Goal: Task Accomplishment & Management: Use online tool/utility

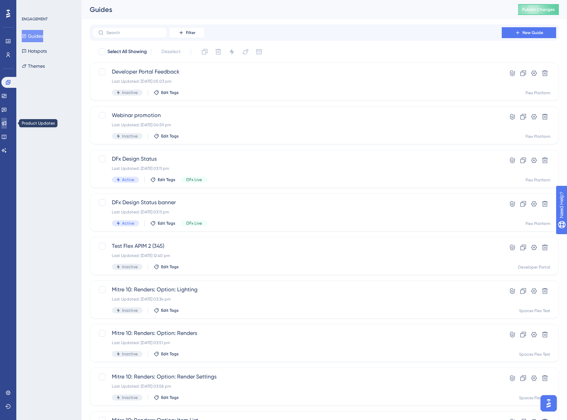
click at [6, 121] on icon at bounding box center [3, 122] width 5 height 5
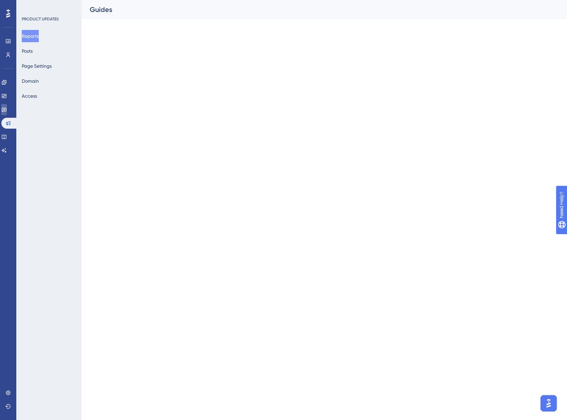
click at [6, 109] on icon at bounding box center [4, 110] width 5 height 4
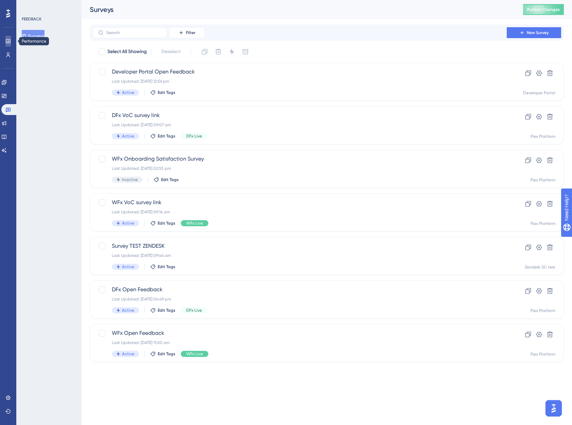
click at [10, 41] on icon at bounding box center [7, 40] width 5 height 5
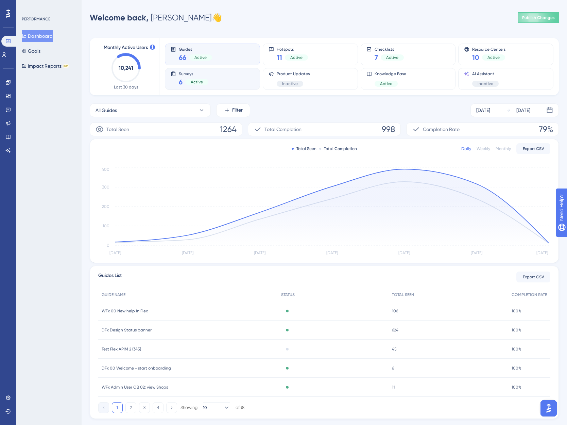
click at [225, 75] on div "Surveys 6 Active" at bounding box center [213, 79] width 84 height 16
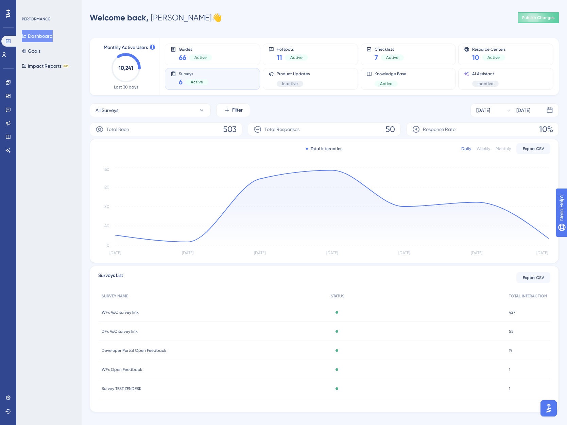
click at [120, 303] on span "WFx VoC survey link" at bounding box center [120, 311] width 37 height 5
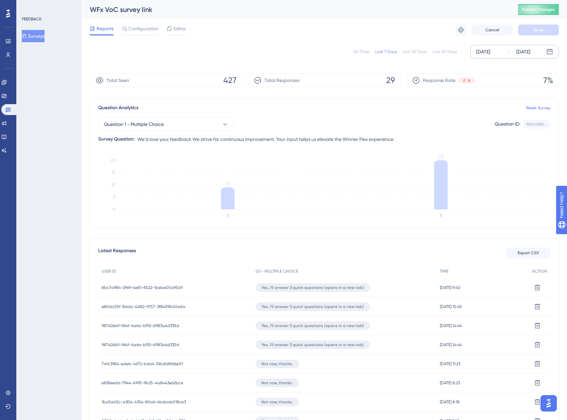
click at [336, 53] on div "[DATE]" at bounding box center [483, 52] width 14 height 8
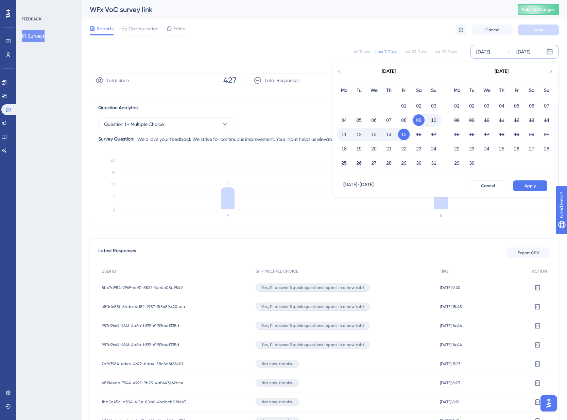
click at [336, 71] on icon at bounding box center [339, 71] width 5 height 6
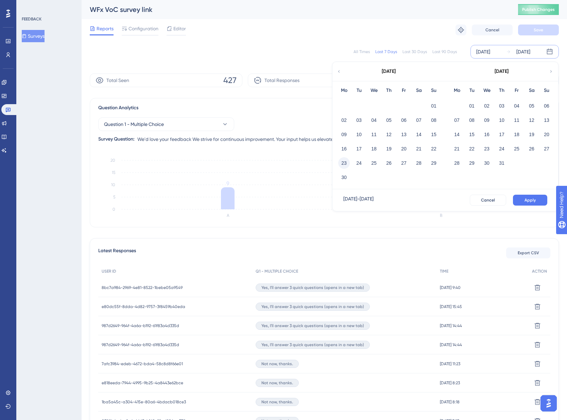
click at [336, 162] on button "23" at bounding box center [344, 163] width 12 height 12
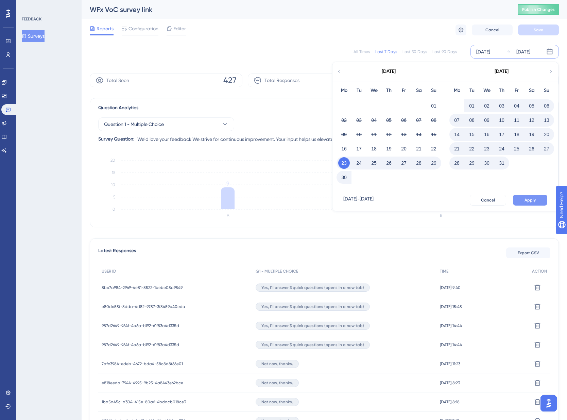
click at [336, 200] on span "Apply" at bounding box center [530, 199] width 11 height 5
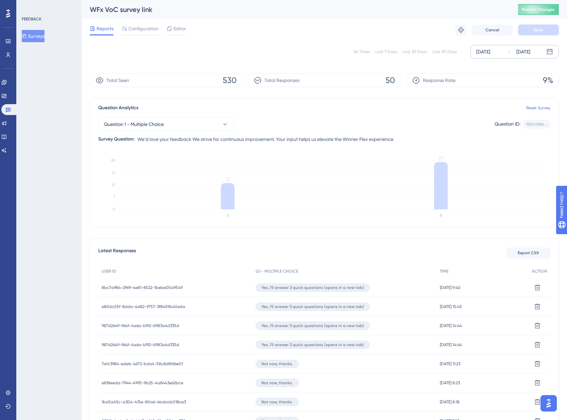
drag, startPoint x: 227, startPoint y: 198, endPoint x: 66, endPoint y: 186, distance: 161.9
click at [69, 194] on div "FEEDBACK Surveys" at bounding box center [48, 210] width 65 height 420
click at [50, 127] on div "FEEDBACK Surveys" at bounding box center [48, 210] width 65 height 420
drag, startPoint x: 5, startPoint y: 108, endPoint x: 38, endPoint y: 119, distance: 34.1
click at [5, 108] on icon at bounding box center [7, 109] width 5 height 5
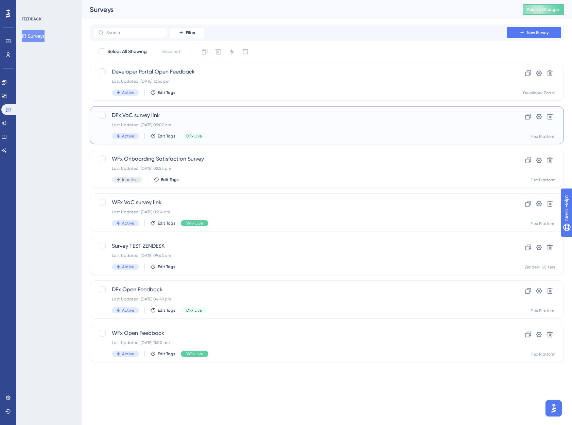
click at [242, 119] on span "DFx VoC survey link" at bounding box center [300, 115] width 376 height 8
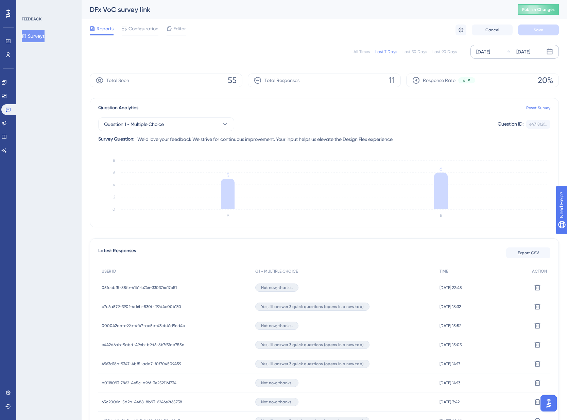
click at [336, 53] on div "[DATE]" at bounding box center [483, 52] width 14 height 8
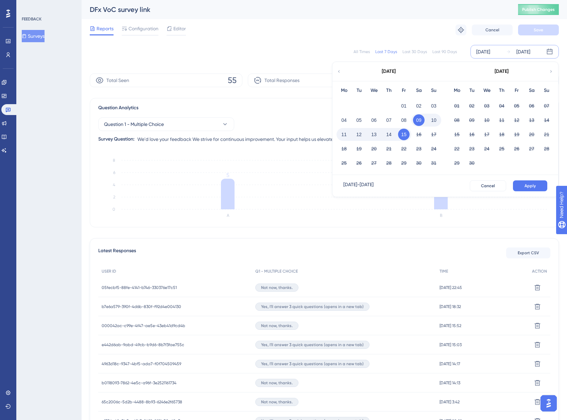
click at [336, 71] on icon at bounding box center [339, 71] width 2 height 2
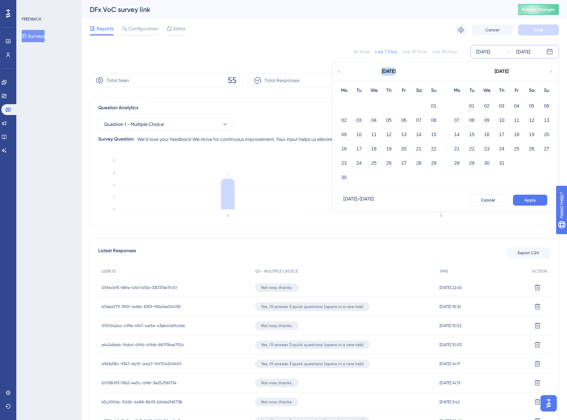
click at [336, 71] on icon at bounding box center [339, 71] width 2 height 2
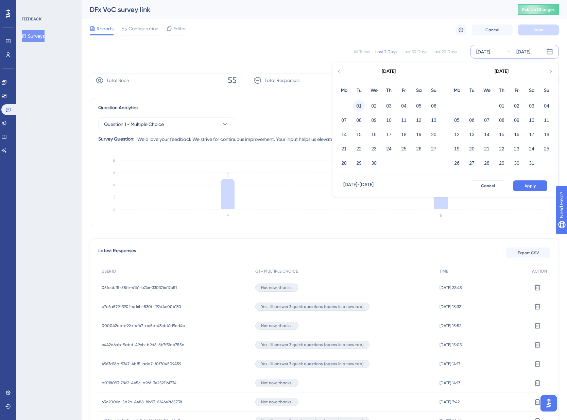
click at [336, 105] on button "01" at bounding box center [359, 106] width 12 height 12
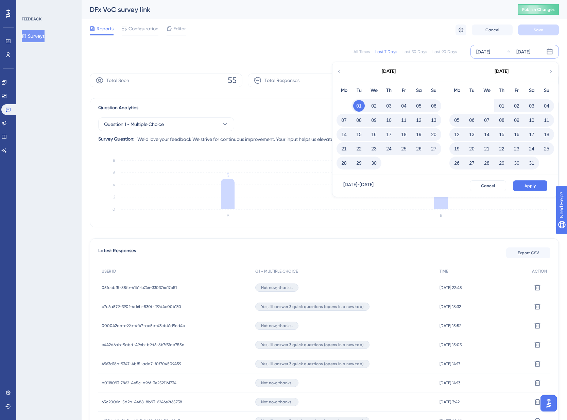
click at [336, 192] on div "[DATE] - [DATE] Cancel Apply" at bounding box center [445, 186] width 226 height 22
click at [336, 187] on button "Apply" at bounding box center [530, 185] width 34 height 11
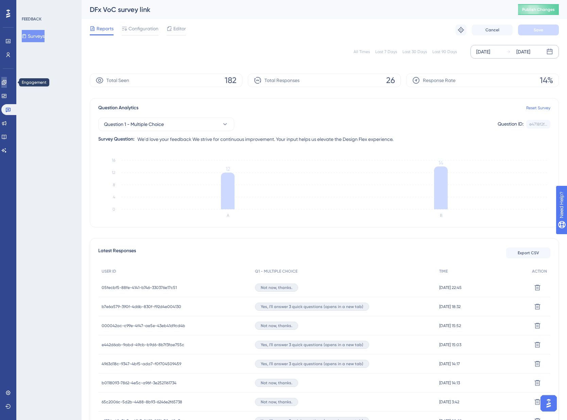
click at [6, 83] on icon at bounding box center [3, 82] width 5 height 5
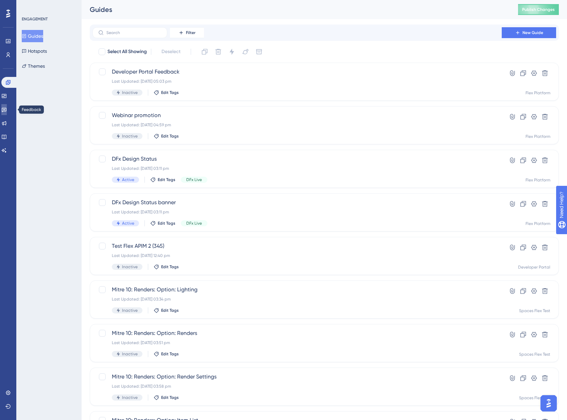
click at [7, 110] on icon at bounding box center [3, 109] width 5 height 5
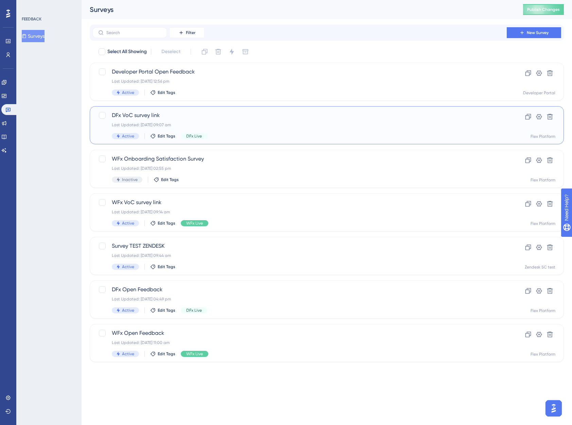
click at [191, 116] on span "DFx VoC survey link" at bounding box center [300, 115] width 376 height 8
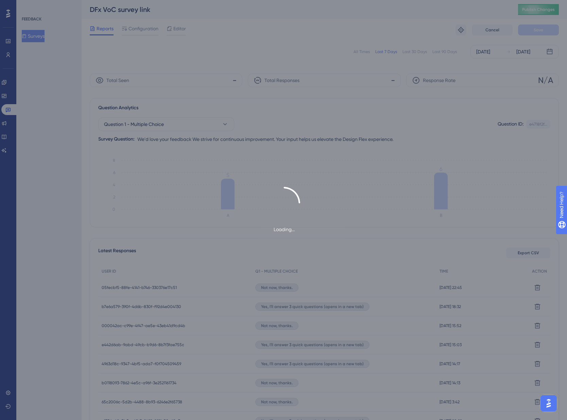
click at [180, 29] on div "Loading..." at bounding box center [283, 210] width 567 height 420
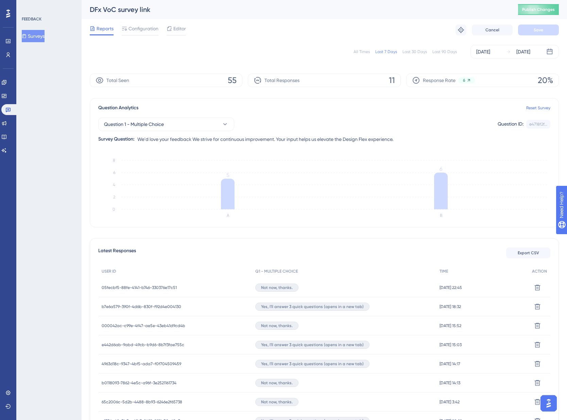
click at [179, 30] on span "Editor" at bounding box center [179, 28] width 13 height 8
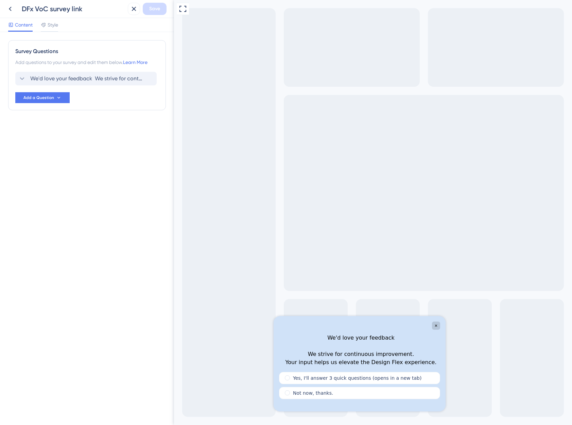
click at [23, 79] on icon at bounding box center [22, 78] width 4 height 3
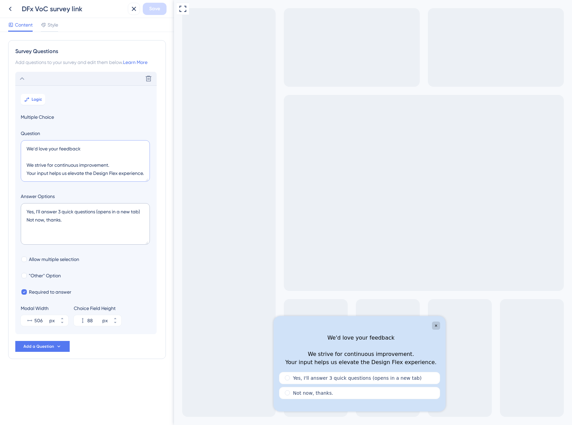
click at [76, 166] on textarea "We'd love your feedback We strive for continuous improvement. Your input helps …" at bounding box center [85, 160] width 129 height 41
click at [34, 98] on span "Logic" at bounding box center [37, 99] width 11 height 5
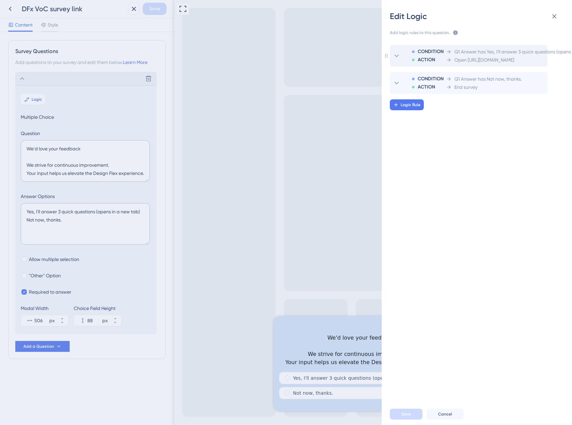
click at [336, 56] on span "Open [URL][DOMAIN_NAME]" at bounding box center [485, 60] width 60 height 8
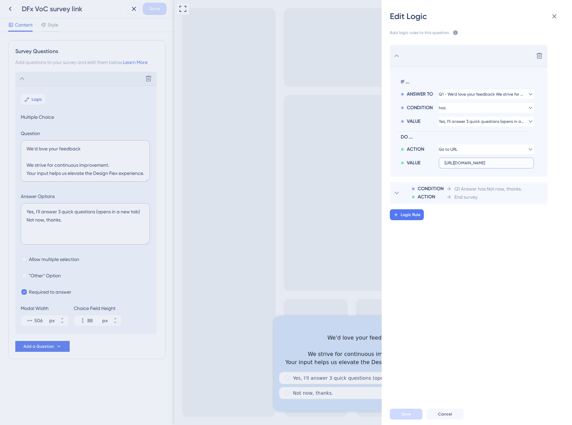
click at [336, 163] on input "[URL][DOMAIN_NAME]" at bounding box center [487, 162] width 84 height 5
click at [13, 9] on div "Edit Logic Add logic rules to this question. The rules will apply after this qu…" at bounding box center [286, 212] width 572 height 425
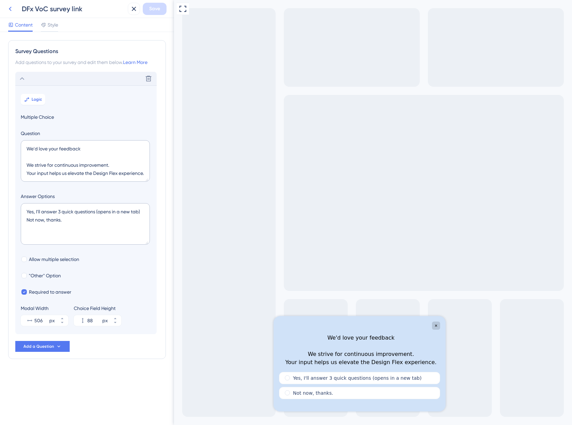
click at [10, 9] on icon at bounding box center [10, 9] width 8 height 8
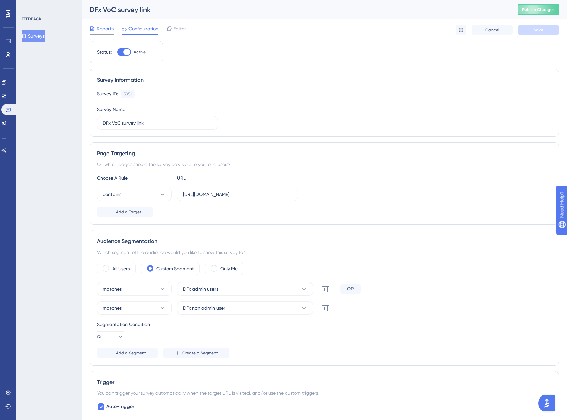
click at [106, 29] on span "Reports" at bounding box center [105, 28] width 17 height 8
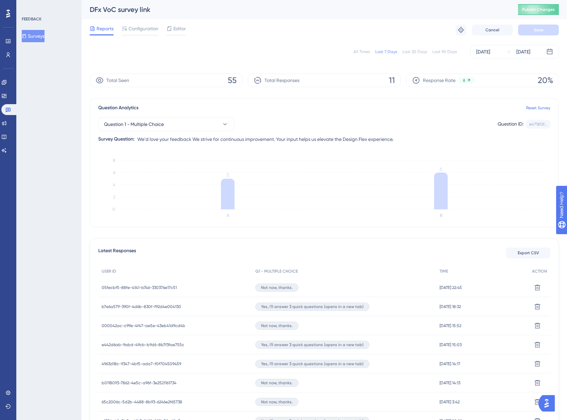
click at [336, 55] on div "All Times Last 7 Days Last 30 Days Last 90 Days [DATE] [DATE]" at bounding box center [324, 52] width 469 height 14
click at [336, 52] on div "All Times" at bounding box center [362, 51] width 16 height 5
drag, startPoint x: 10, startPoint y: 40, endPoint x: 141, endPoint y: 8, distance: 135.4
click at [10, 40] on icon at bounding box center [7, 40] width 5 height 5
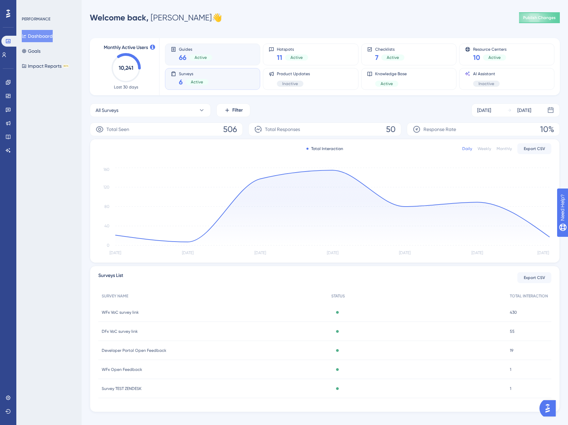
click at [215, 53] on div "Guides 66 Active" at bounding box center [213, 55] width 84 height 16
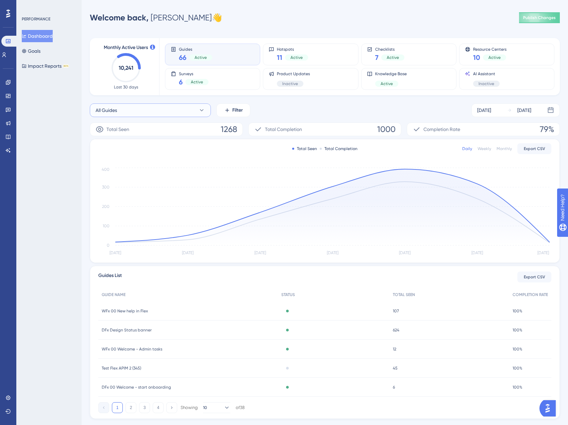
click at [203, 109] on icon at bounding box center [201, 110] width 7 height 7
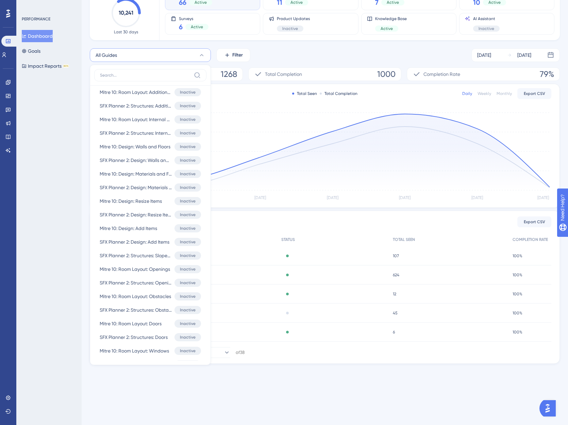
scroll to position [1705, 0]
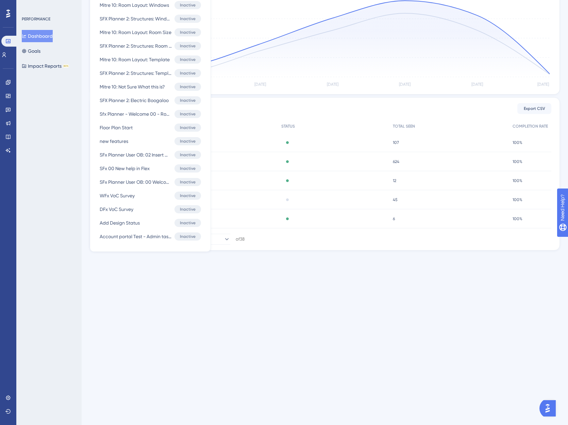
click at [68, 195] on div "PERFORMANCE Dashboard Goals Impact Reports BETA" at bounding box center [48, 212] width 65 height 425
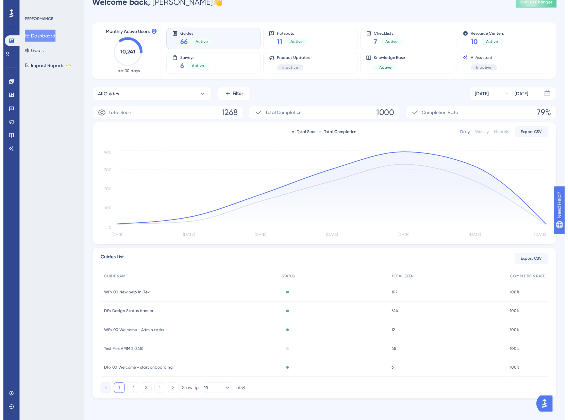
scroll to position [0, 0]
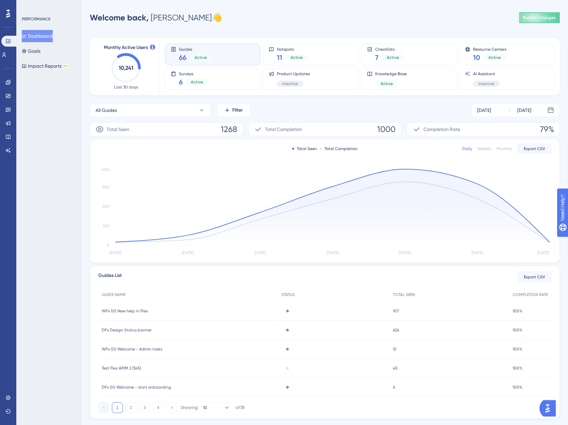
click at [47, 144] on div "PERFORMANCE Dashboard Goals Impact Reports BETA" at bounding box center [48, 212] width 65 height 425
drag, startPoint x: 10, startPoint y: 81, endPoint x: 45, endPoint y: 77, distance: 34.6
click at [10, 82] on icon at bounding box center [8, 82] width 4 height 4
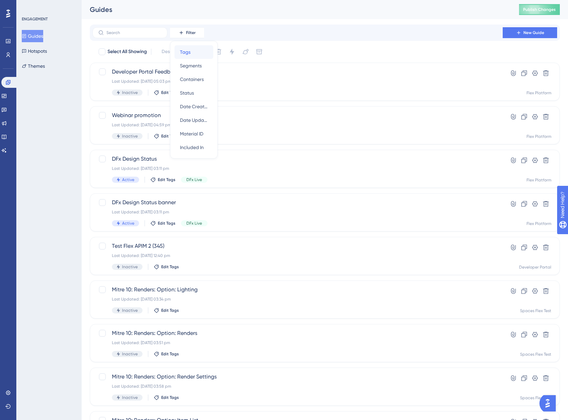
click at [192, 55] on div "Tags Tags" at bounding box center [194, 52] width 28 height 14
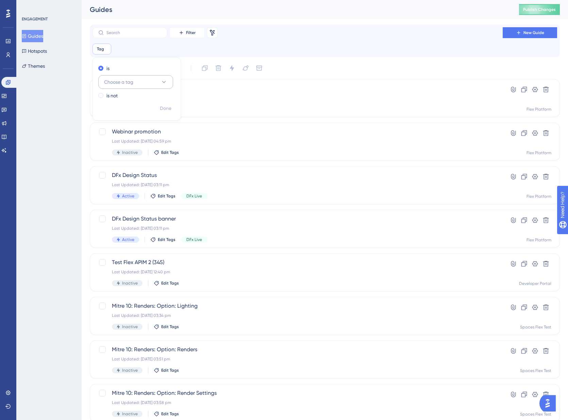
drag, startPoint x: 119, startPoint y: 80, endPoint x: 123, endPoint y: 81, distance: 4.0
click at [121, 80] on span "Choose a tag" at bounding box center [118, 82] width 29 height 8
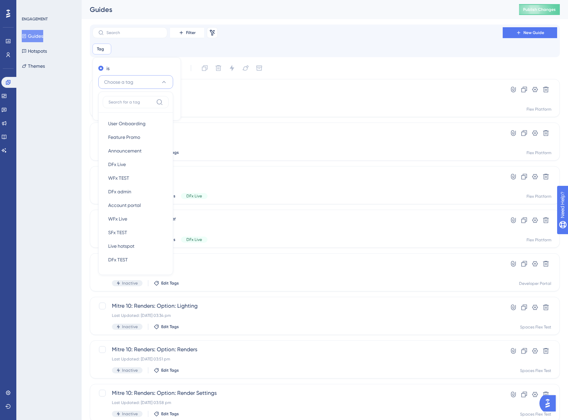
click at [167, 82] on icon at bounding box center [163, 82] width 7 height 7
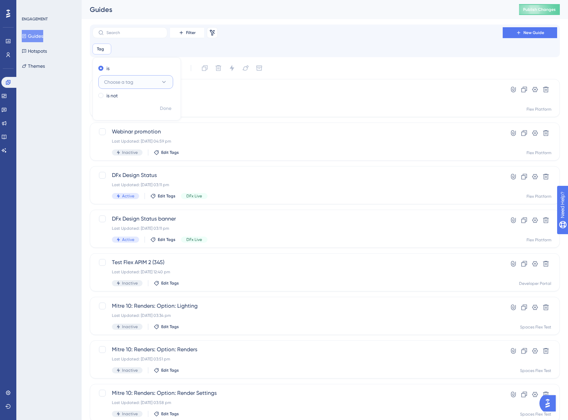
click at [166, 82] on icon at bounding box center [163, 82] width 7 height 7
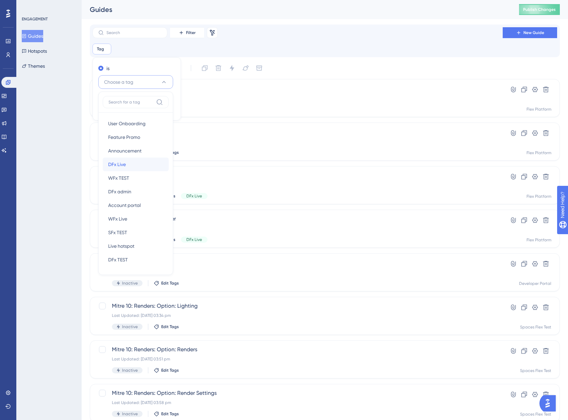
click at [127, 165] on div "DFx Live DFx Live" at bounding box center [135, 164] width 55 height 14
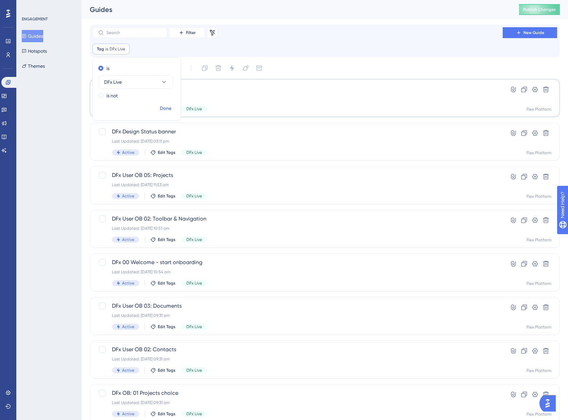
drag, startPoint x: 167, startPoint y: 106, endPoint x: 161, endPoint y: 86, distance: 20.7
click at [166, 106] on span "Done" at bounding box center [166, 108] width 12 height 8
click at [188, 32] on span "Filter" at bounding box center [191, 32] width 10 height 5
click at [195, 54] on div "Tags Tags" at bounding box center [194, 52] width 28 height 14
click at [183, 80] on span "Choose a tag" at bounding box center [171, 82] width 29 height 8
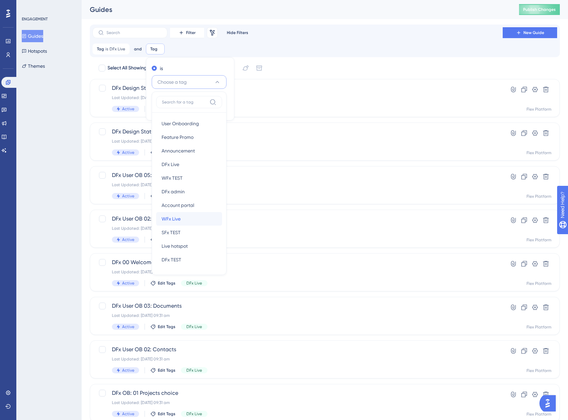
click at [184, 217] on div "WFx Live WFx Live" at bounding box center [188, 219] width 55 height 14
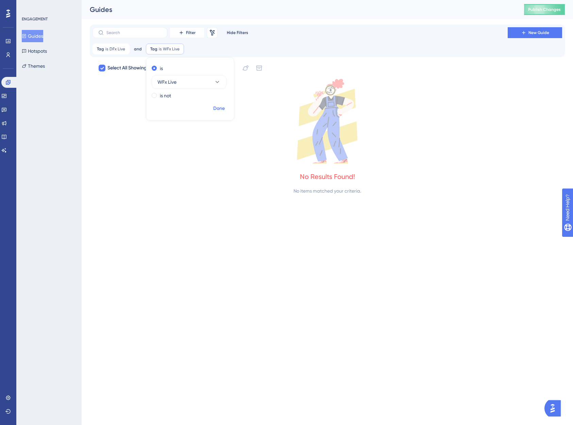
click at [219, 107] on span "Done" at bounding box center [219, 108] width 12 height 8
click at [137, 48] on span "and" at bounding box center [138, 48] width 8 height 5
click at [146, 81] on div "or or" at bounding box center [146, 82] width 10 height 14
checkbox input "false"
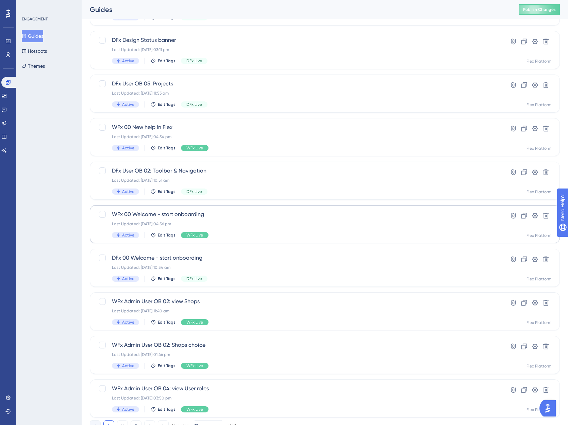
scroll to position [119, 0]
